Goal: Task Accomplishment & Management: Use online tool/utility

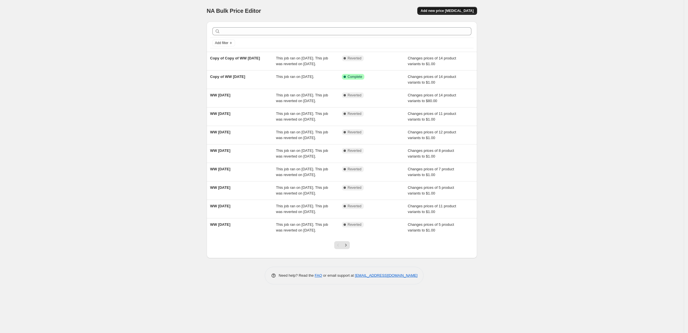
click at [474, 11] on span "Add new price change job" at bounding box center [447, 11] width 53 height 5
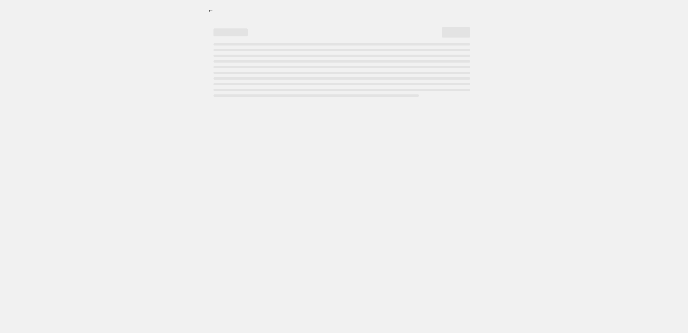
select select "percentage"
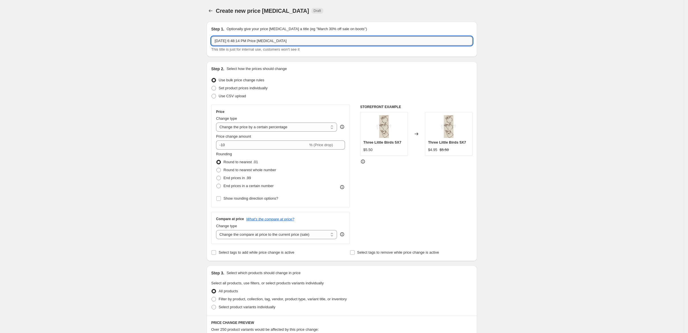
click at [278, 46] on input "Sep 30, 2025, 6:48:14 PM Price change job" at bounding box center [341, 40] width 261 height 9
type input "WW 10/1/25"
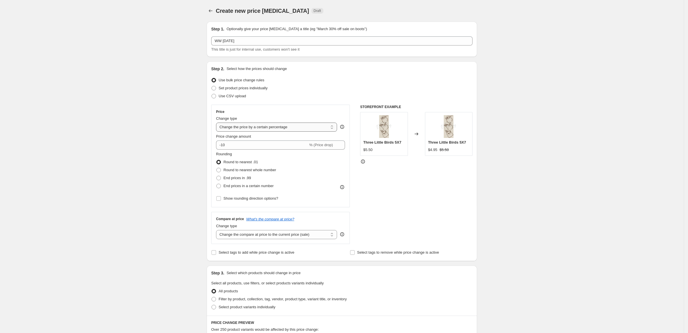
click at [277, 132] on select "Change the price to a certain amount Change the price by a certain amount Chang…" at bounding box center [276, 127] width 121 height 9
select select "to"
click at [216, 132] on select "Change the price to a certain amount Change the price by a certain amount Chang…" at bounding box center [276, 127] width 121 height 9
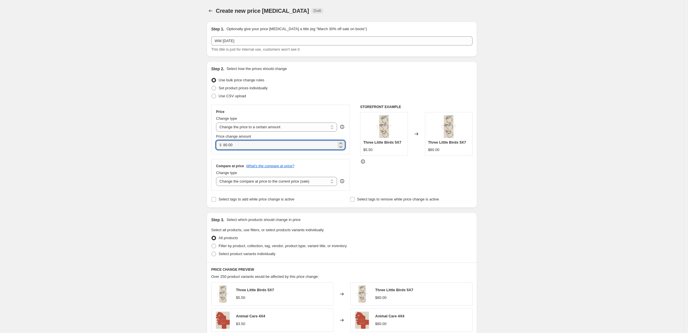
drag, startPoint x: 217, startPoint y: 174, endPoint x: 190, endPoint y: 176, distance: 27.1
click at [216, 150] on div "$ 80.00" at bounding box center [280, 145] width 129 height 9
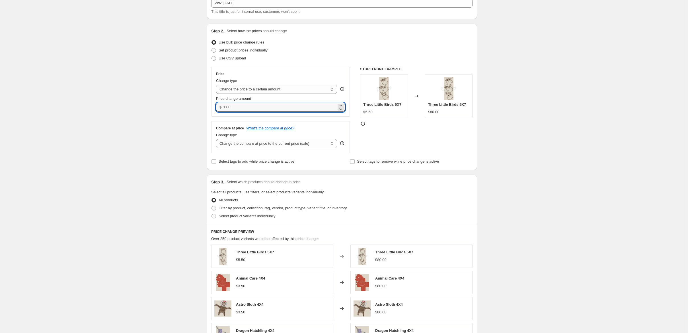
scroll to position [114, 0]
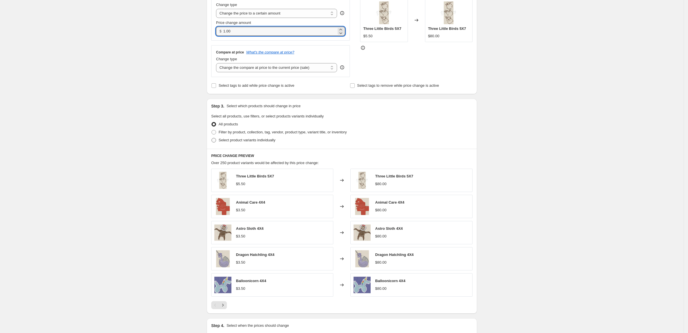
type input "1.00"
click at [220, 142] on span "Select product variants individually" at bounding box center [247, 140] width 57 height 4
click at [212, 138] on input "Select product variants individually" at bounding box center [211, 138] width 0 height 0
radio input "true"
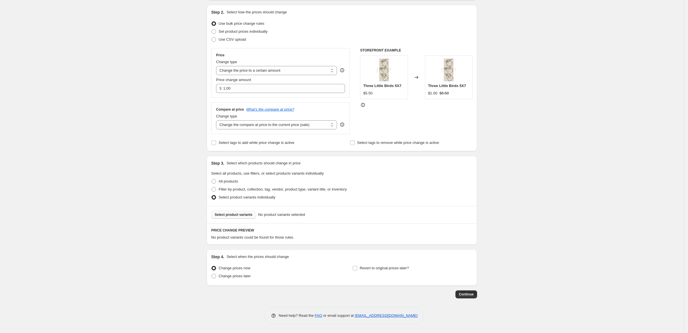
click at [220, 213] on span "Select product variants" at bounding box center [234, 215] width 38 height 5
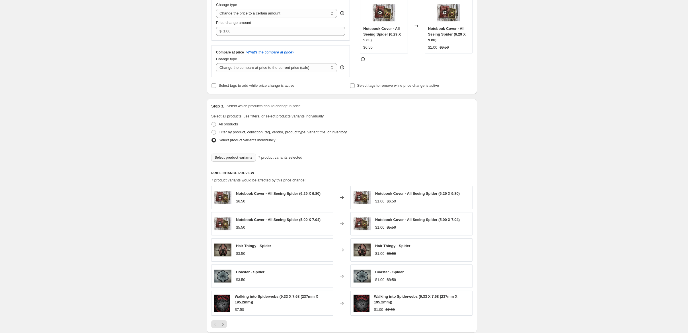
click at [215, 160] on span "Select product variants" at bounding box center [234, 157] width 38 height 5
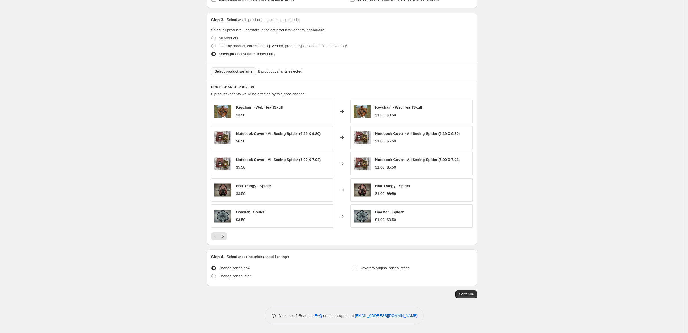
scroll to position [272, 0]
click at [211, 274] on span at bounding box center [213, 276] width 5 height 5
click at [211, 274] on input "Change prices later" at bounding box center [211, 274] width 0 height 0
radio input "true"
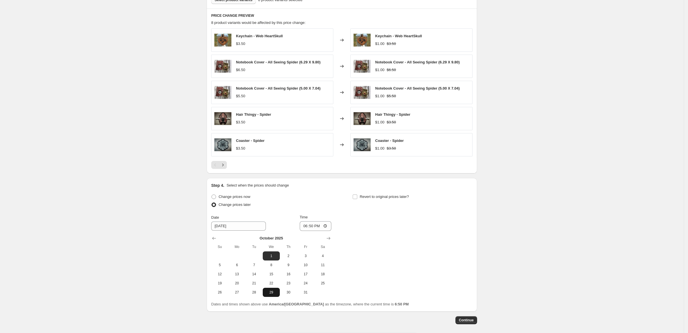
scroll to position [348, 0]
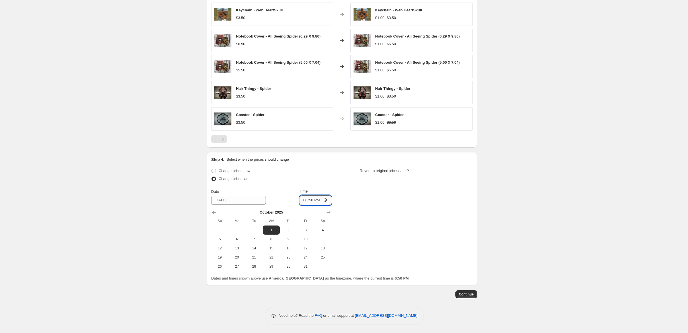
click at [300, 205] on input "18:50" at bounding box center [316, 201] width 32 height 10
click at [312, 205] on input "12:00" at bounding box center [316, 201] width 32 height 10
type input "00:00"
click at [357, 173] on input "Revert to original prices later?" at bounding box center [355, 171] width 5 height 5
checkbox input "true"
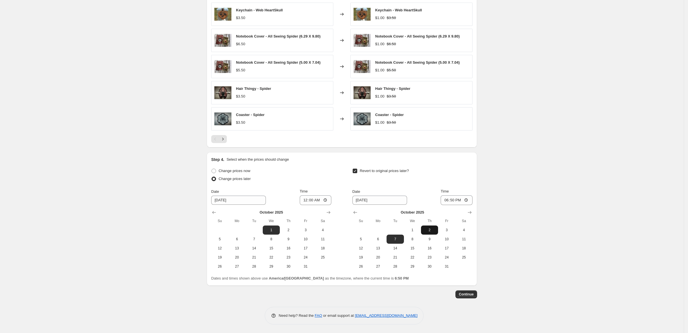
click at [436, 233] on span "2" at bounding box center [429, 230] width 13 height 5
type input "10/2/2025"
click at [473, 205] on input "18:50" at bounding box center [457, 201] width 32 height 10
click at [473, 205] on input "12:00" at bounding box center [457, 201] width 32 height 10
type input "00:00"
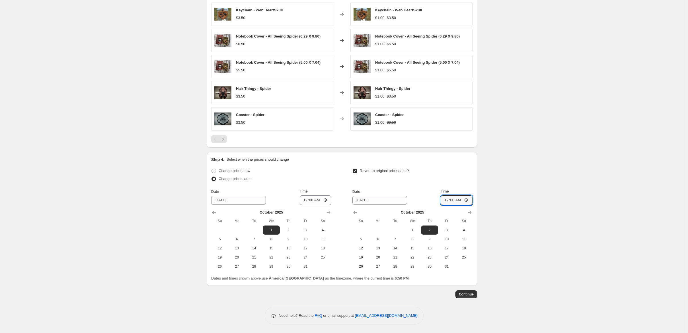
scroll to position [385, 0]
click at [474, 295] on span "Continue" at bounding box center [466, 294] width 15 height 5
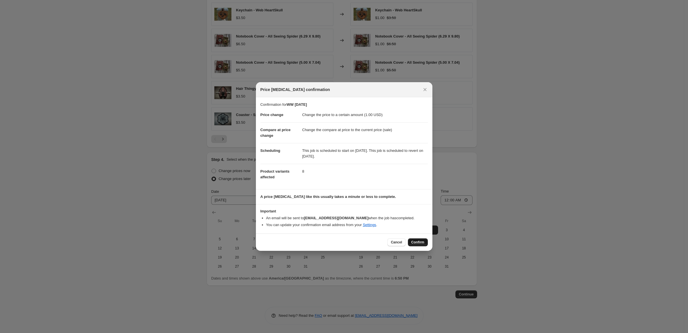
click at [424, 245] on span "Confirm" at bounding box center [417, 242] width 13 height 5
